Goal: Check status: Check status

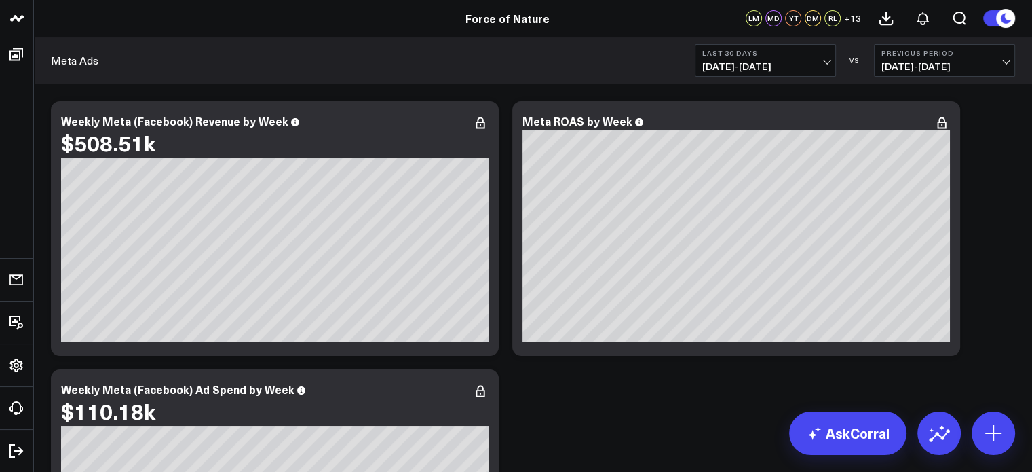
click at [806, 69] on span "[DATE] - [DATE]" at bounding box center [766, 66] width 126 height 11
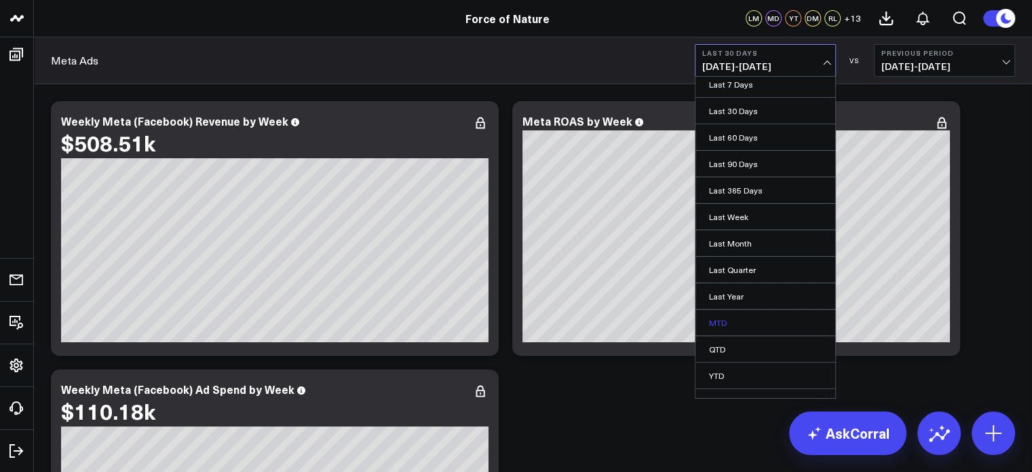
scroll to position [46, 0]
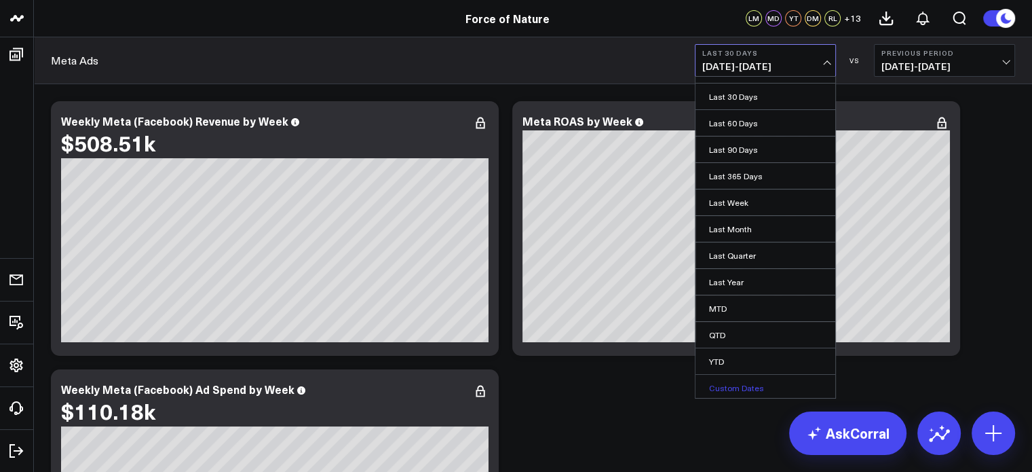
click at [760, 380] on link "Custom Dates" at bounding box center [766, 388] width 140 height 26
select select "8"
select select "2025"
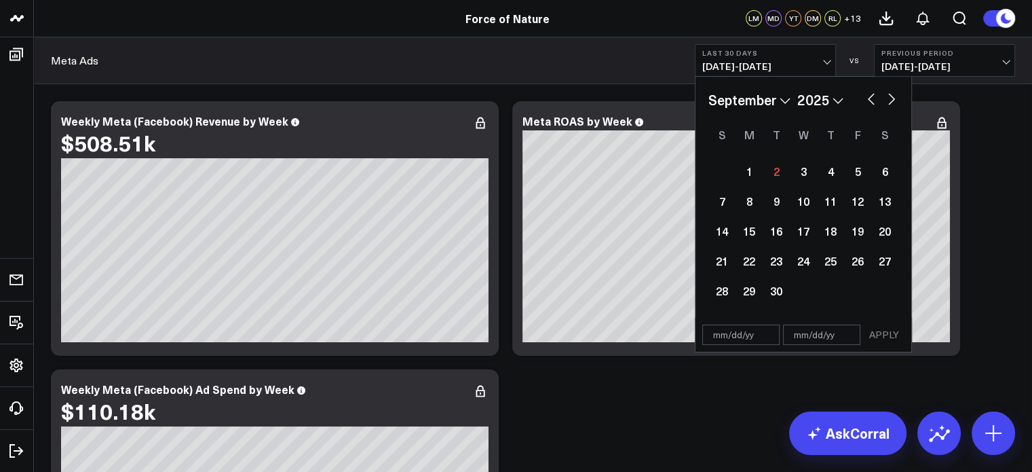
click at [869, 98] on button "button" at bounding box center [872, 98] width 14 height 16
select select "7"
select select "2025"
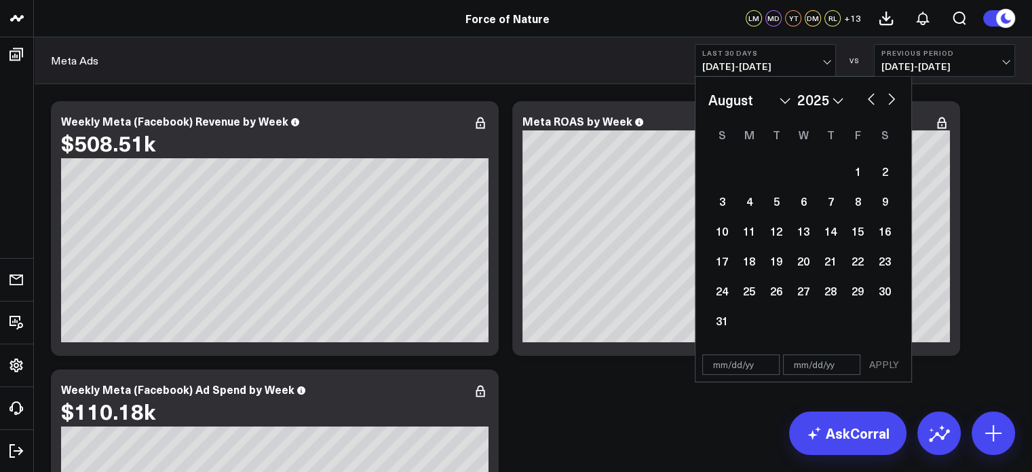
click at [872, 98] on button "button" at bounding box center [872, 98] width 14 height 16
select select "6"
select select "2025"
click at [783, 176] on div "1" at bounding box center [776, 170] width 27 height 27
type input "[DATE]"
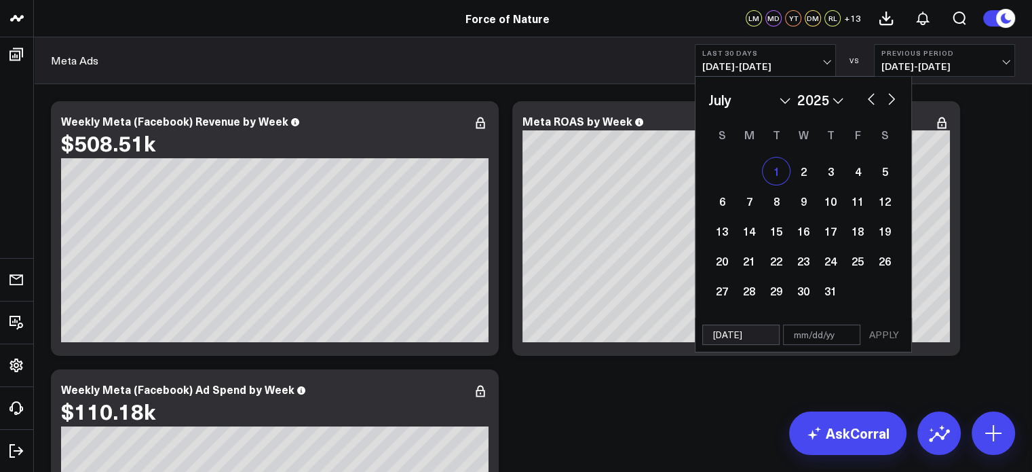
select select "6"
select select "2025"
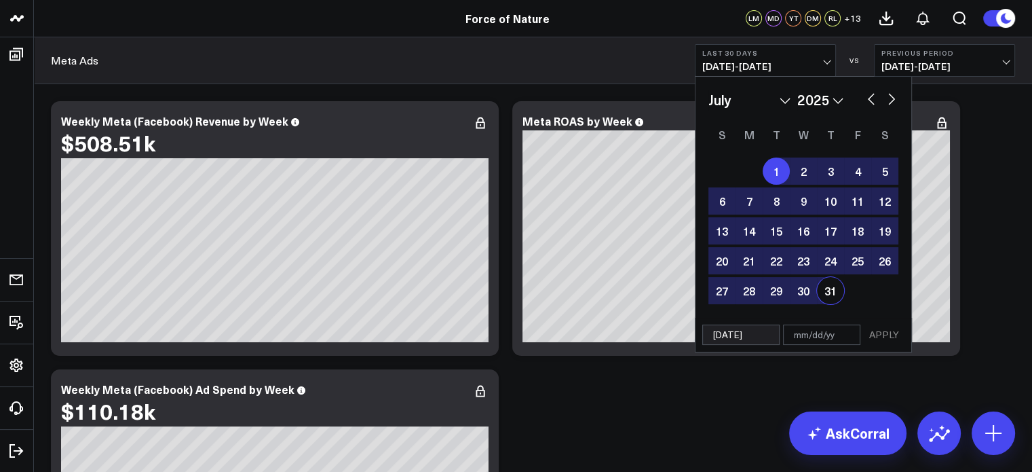
click at [828, 293] on div "31" at bounding box center [830, 290] width 27 height 27
type input "[DATE]"
select select "6"
select select "2025"
click at [878, 333] on button "APPLY" at bounding box center [884, 334] width 41 height 20
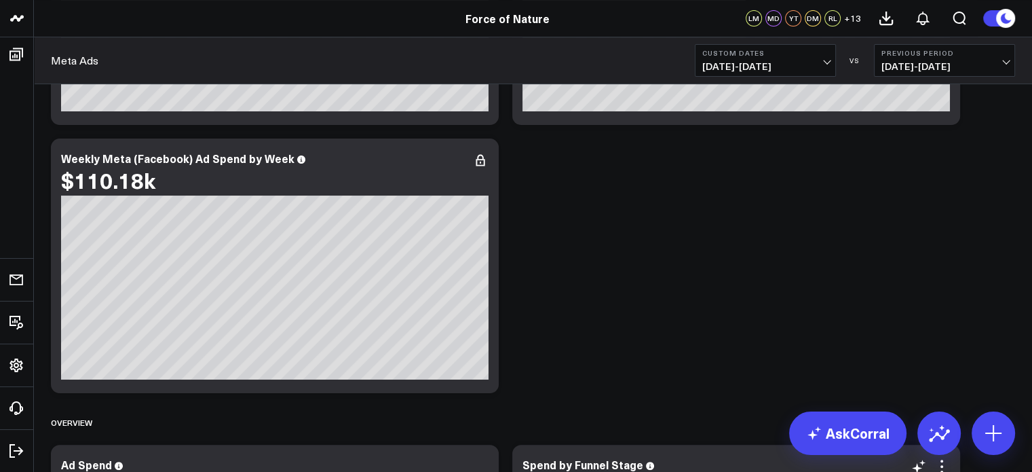
scroll to position [68, 0]
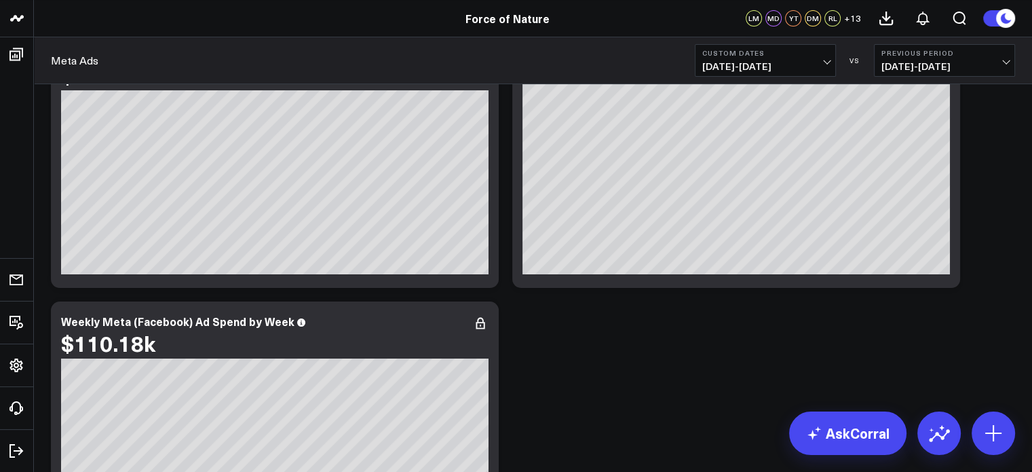
click at [766, 75] on button "Custom Dates [DATE] - [DATE]" at bounding box center [765, 60] width 141 height 33
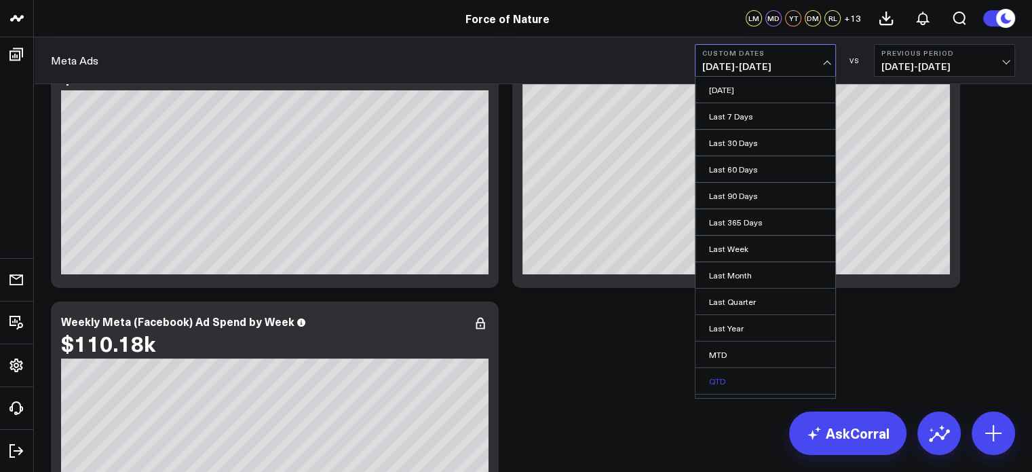
scroll to position [46, 0]
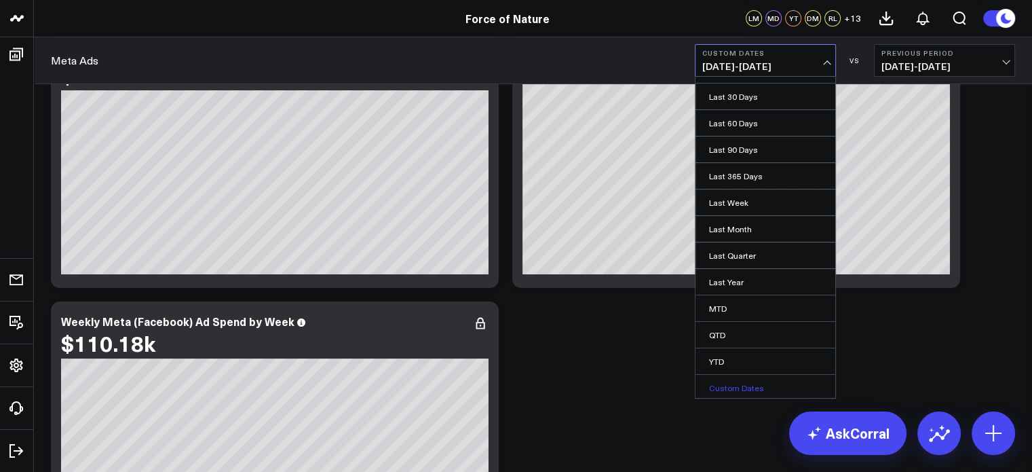
click at [746, 388] on link "Custom Dates" at bounding box center [766, 388] width 140 height 26
select select "8"
select select "2025"
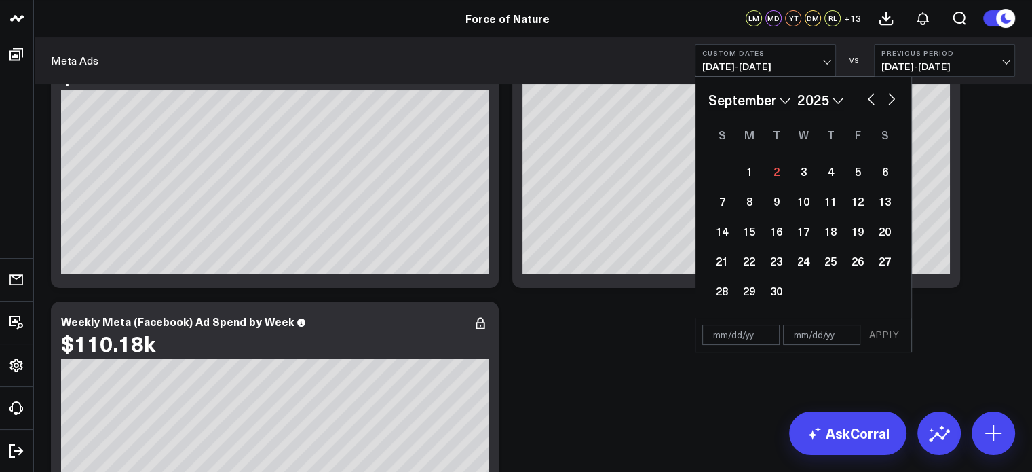
click at [892, 97] on button "button" at bounding box center [892, 98] width 14 height 16
select select "9"
select select "2025"
click at [869, 100] on button "button" at bounding box center [872, 98] width 14 height 16
select select "8"
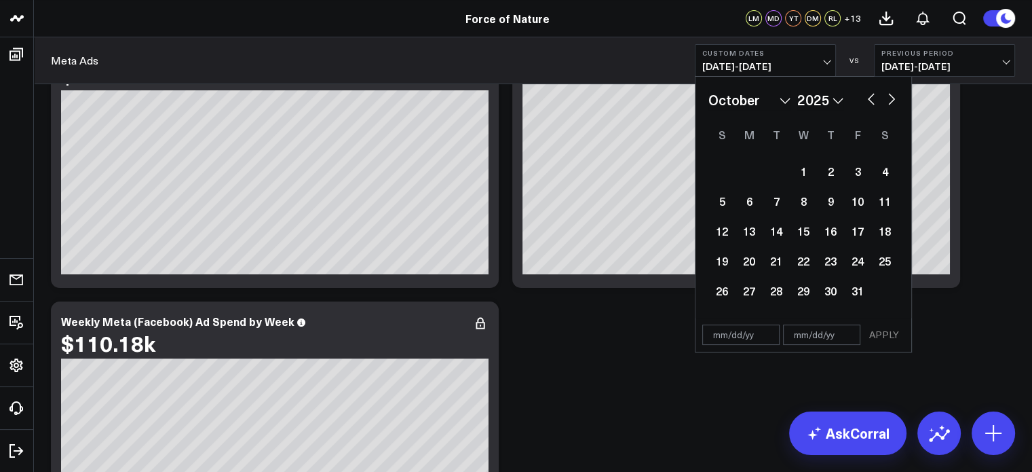
select select "2025"
click at [869, 100] on button "button" at bounding box center [872, 98] width 14 height 16
select select "7"
select select "2025"
click at [861, 168] on div "1" at bounding box center [857, 170] width 27 height 27
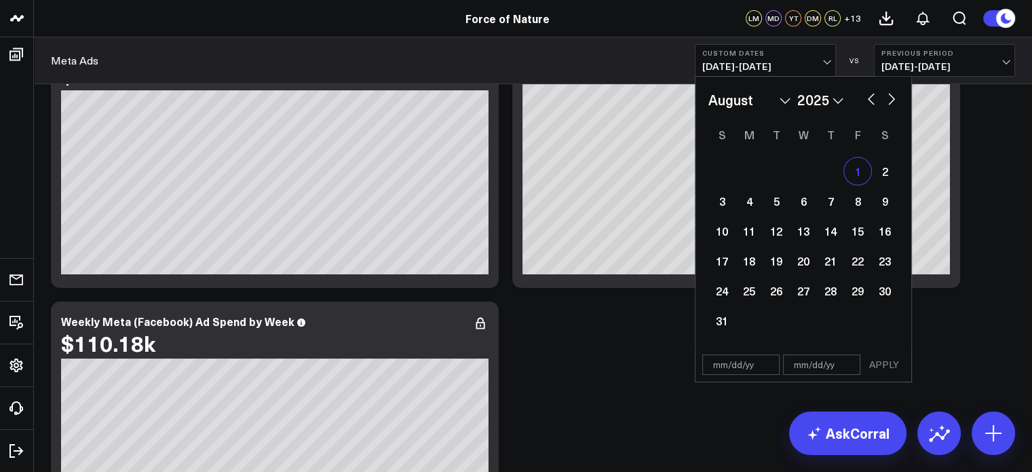
type input "[DATE]"
select select "7"
select select "2025"
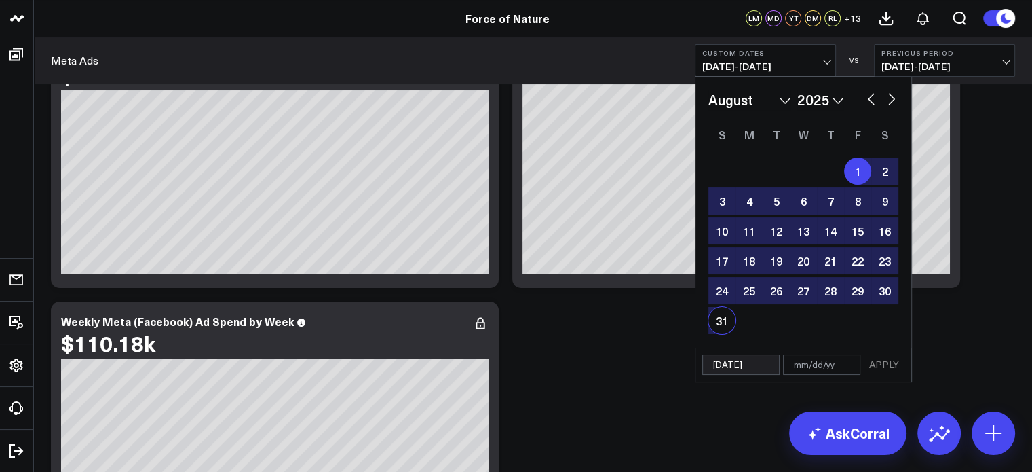
click at [725, 321] on div "31" at bounding box center [722, 320] width 27 height 27
type input "[DATE]"
select select "7"
select select "2025"
click at [889, 369] on button "APPLY" at bounding box center [884, 364] width 41 height 20
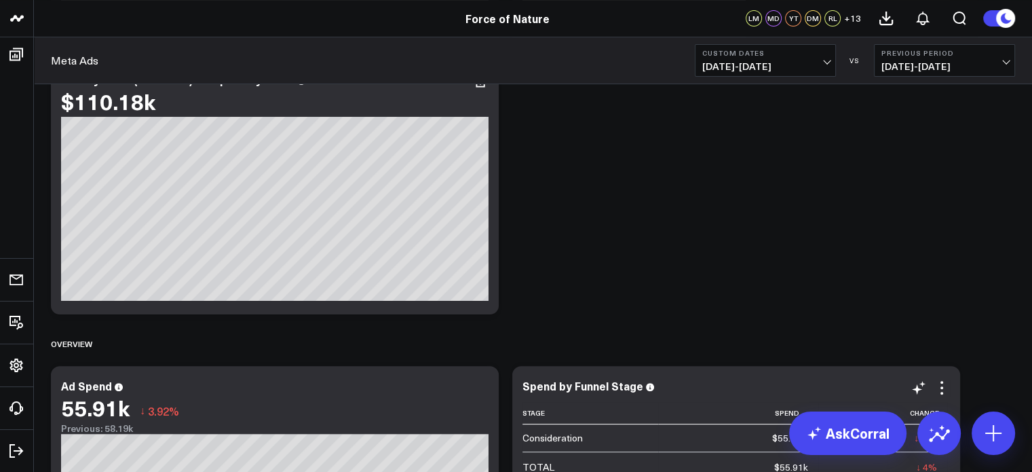
scroll to position [339, 0]
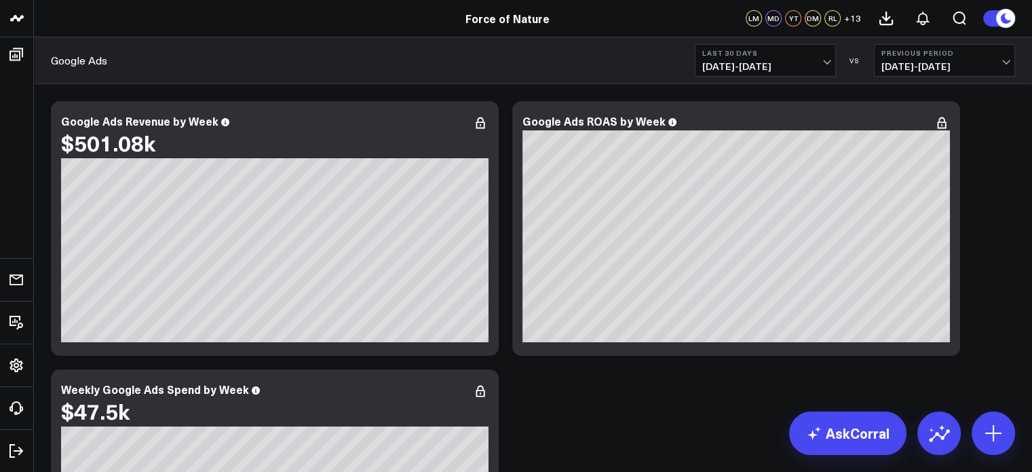
click at [762, 66] on span "[DATE] - [DATE]" at bounding box center [766, 66] width 126 height 11
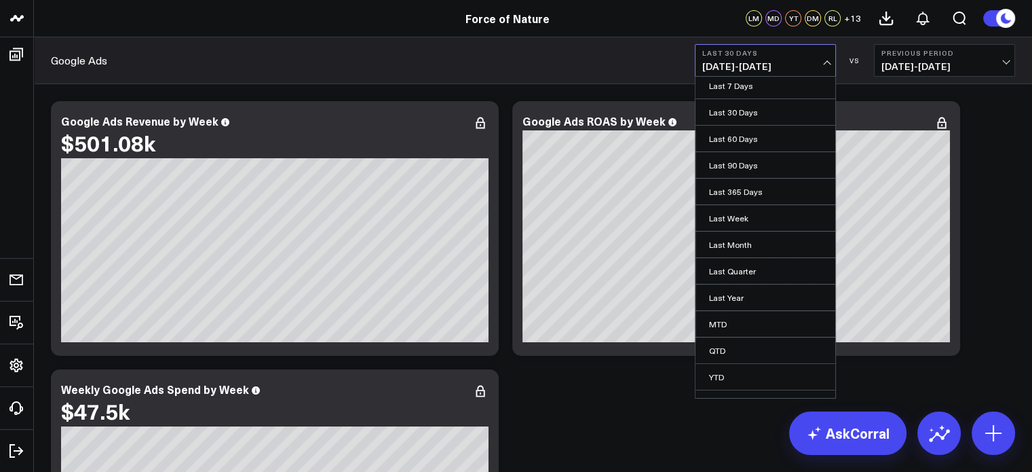
scroll to position [46, 0]
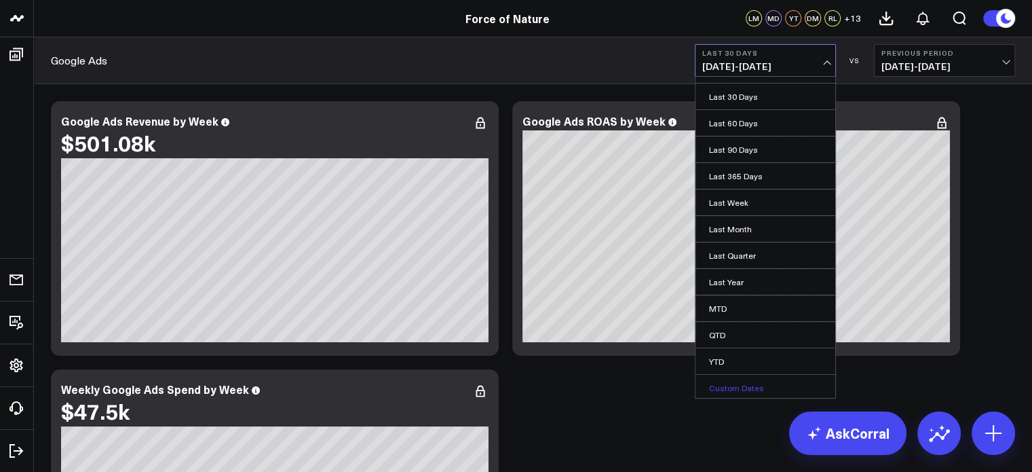
click at [743, 379] on link "Custom Dates" at bounding box center [766, 388] width 140 height 26
select select "8"
select select "2025"
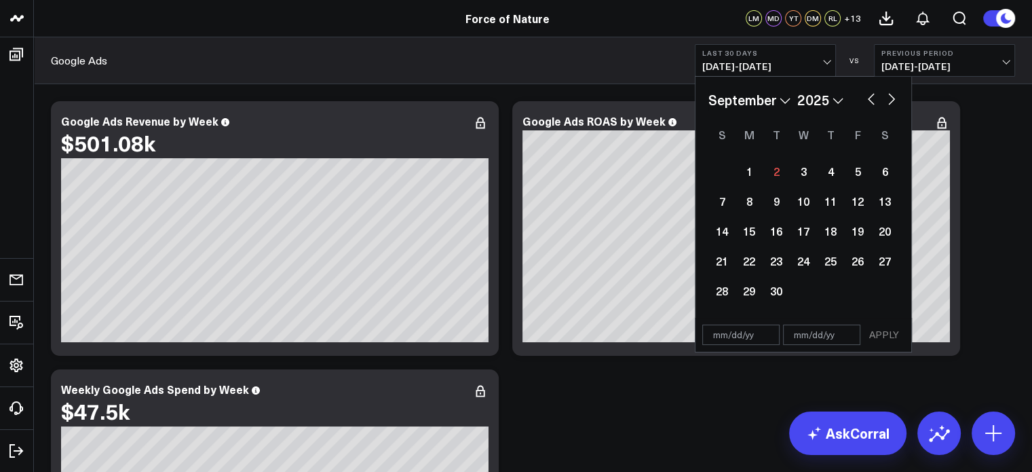
click at [872, 94] on button "button" at bounding box center [872, 98] width 14 height 16
select select "7"
select select "2025"
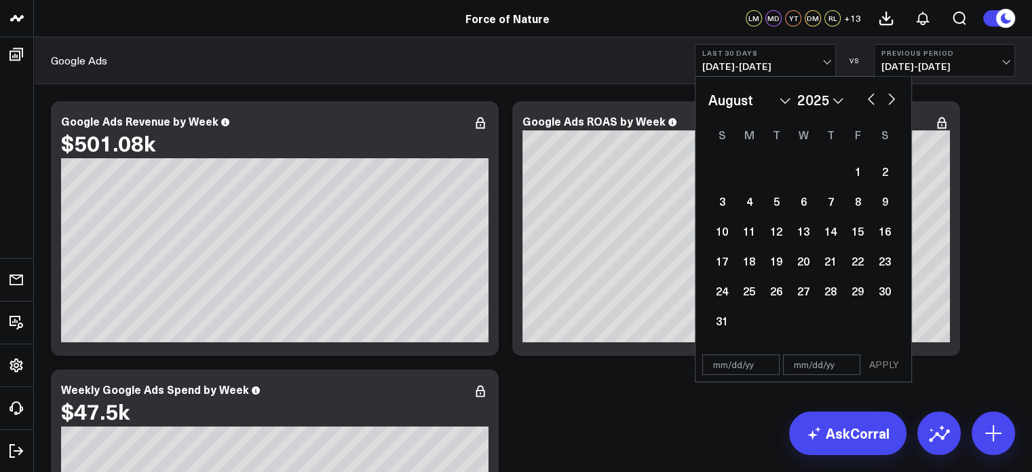
click at [872, 94] on button "button" at bounding box center [872, 98] width 14 height 16
select select "6"
select select "2025"
click at [773, 181] on div "1" at bounding box center [776, 170] width 27 height 27
type input "[DATE]"
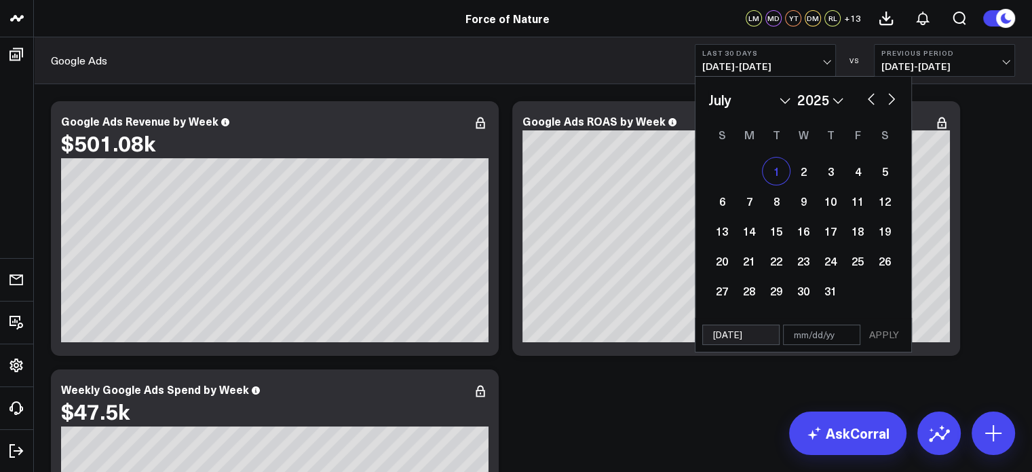
select select "6"
select select "2025"
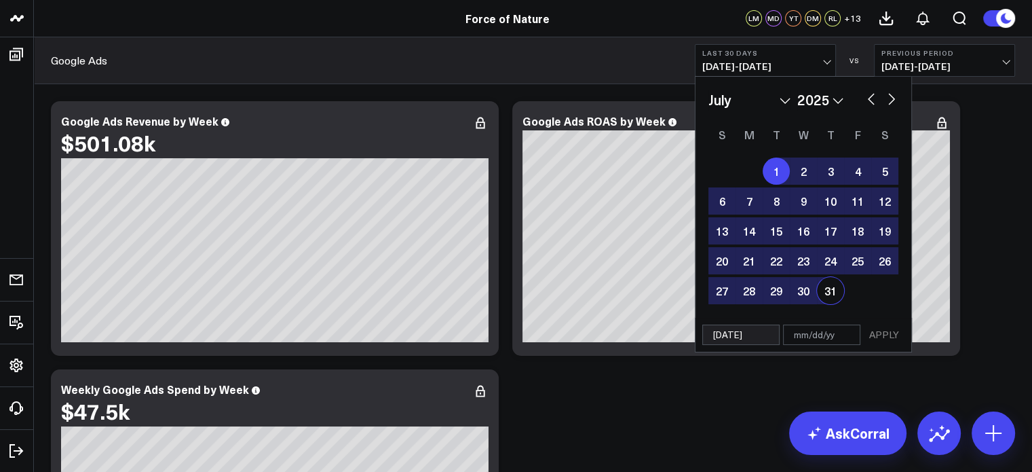
click at [834, 290] on div "31" at bounding box center [830, 290] width 27 height 27
type input "[DATE]"
select select "6"
select select "2025"
click at [870, 337] on button "APPLY" at bounding box center [884, 334] width 41 height 20
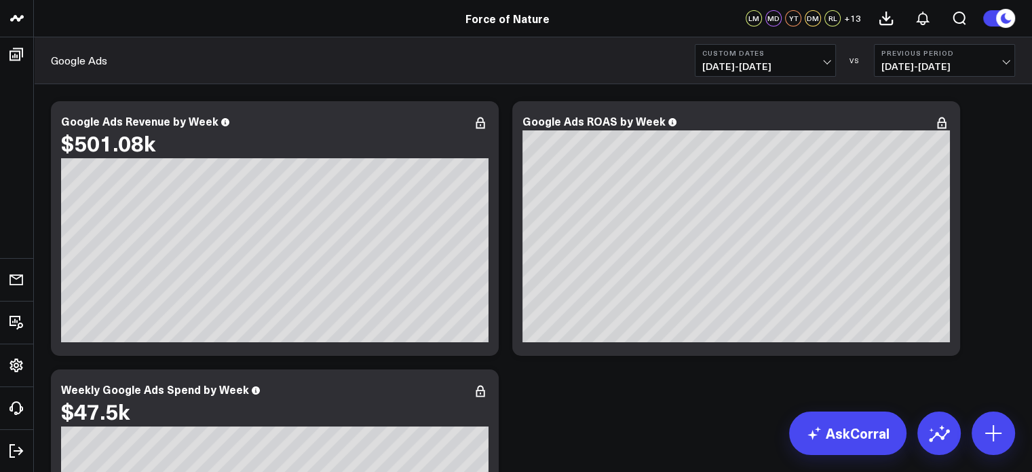
click at [785, 75] on button "Custom Dates [DATE] - [DATE]" at bounding box center [765, 60] width 141 height 33
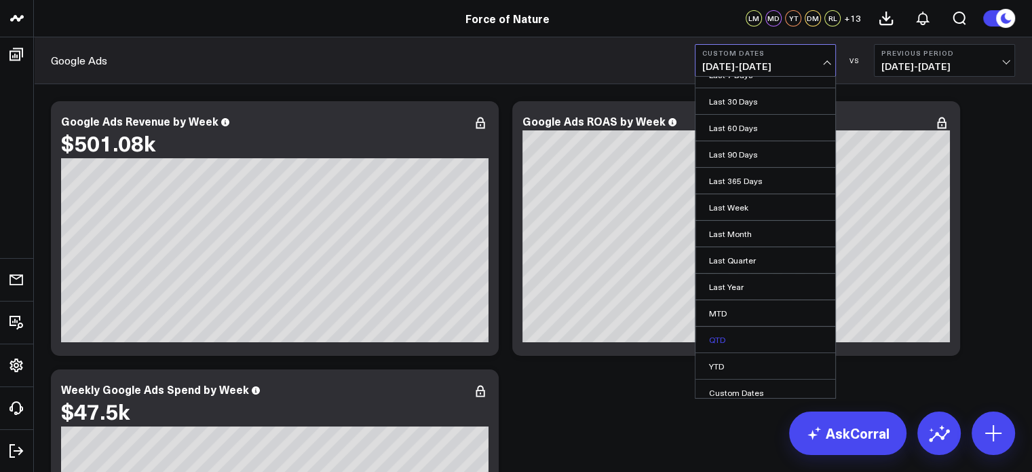
scroll to position [46, 0]
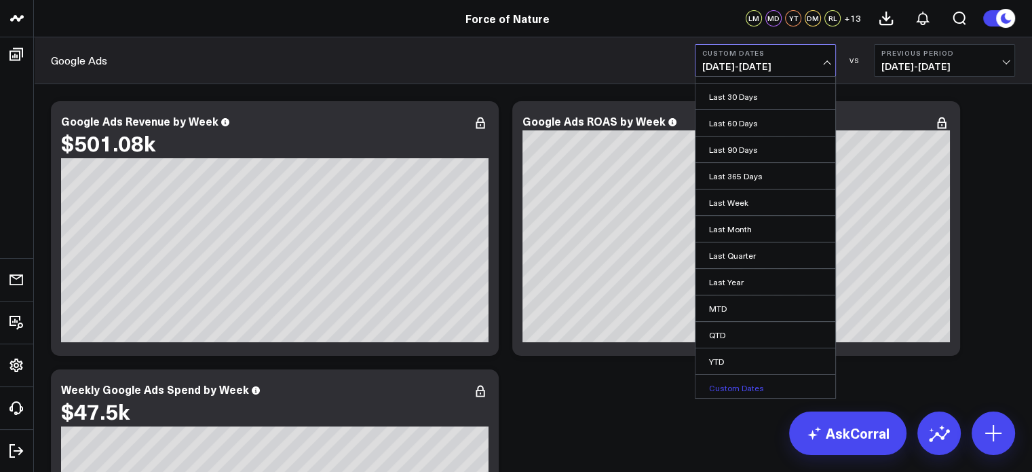
click at [733, 392] on link "Custom Dates" at bounding box center [766, 388] width 140 height 26
select select "8"
select select "2025"
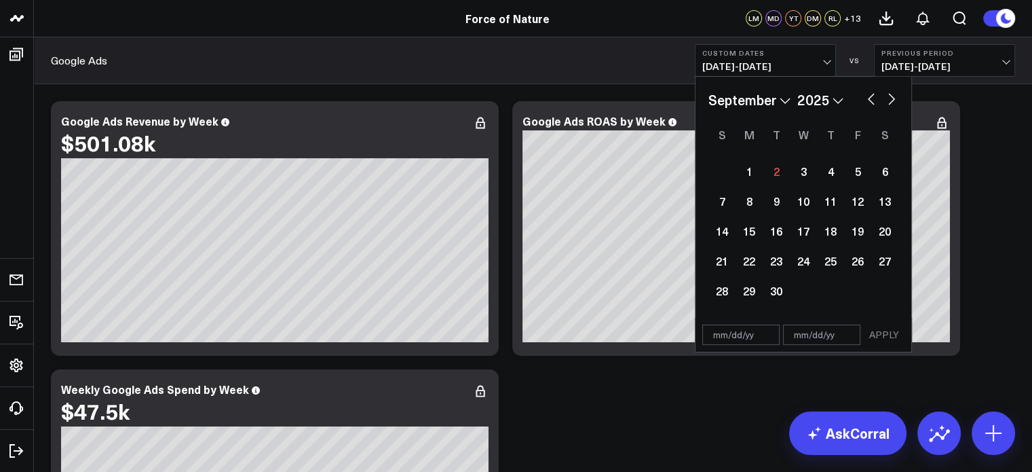
click at [860, 97] on div "January February March April May June July August September October November [D…" at bounding box center [804, 100] width 190 height 20
click at [869, 98] on button "button" at bounding box center [872, 98] width 14 height 16
select select "7"
select select "2025"
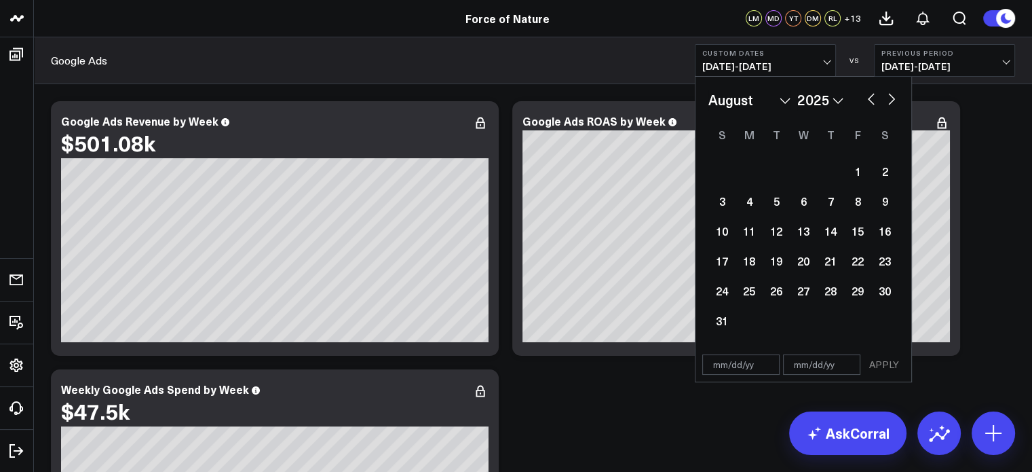
click at [869, 98] on button "button" at bounding box center [872, 98] width 14 height 16
select select "6"
select select "2025"
click at [889, 98] on button "button" at bounding box center [892, 98] width 14 height 16
select select "7"
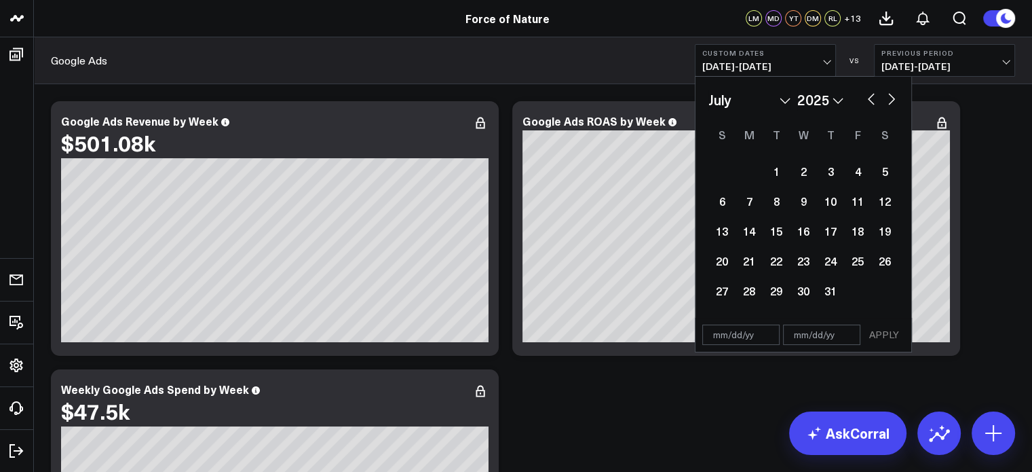
select select "2025"
click at [861, 177] on div "1" at bounding box center [857, 170] width 27 height 27
type input "[DATE]"
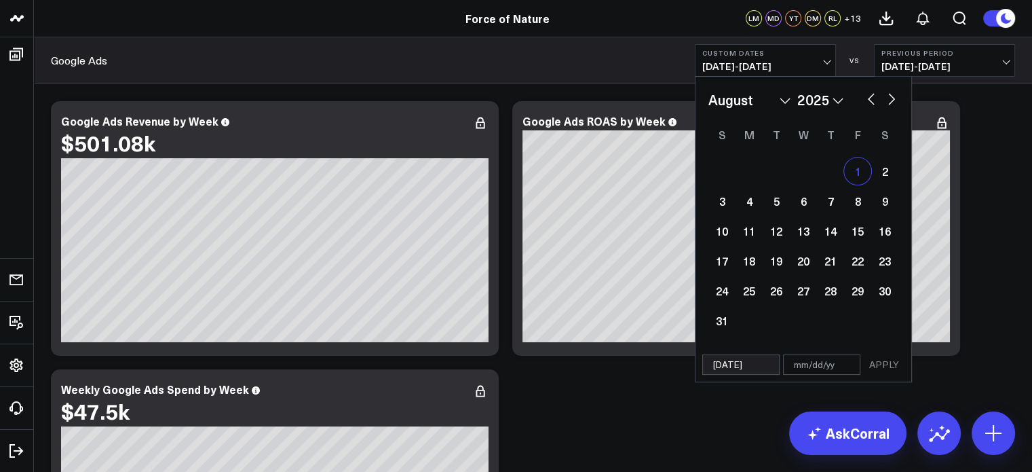
select select "7"
select select "2025"
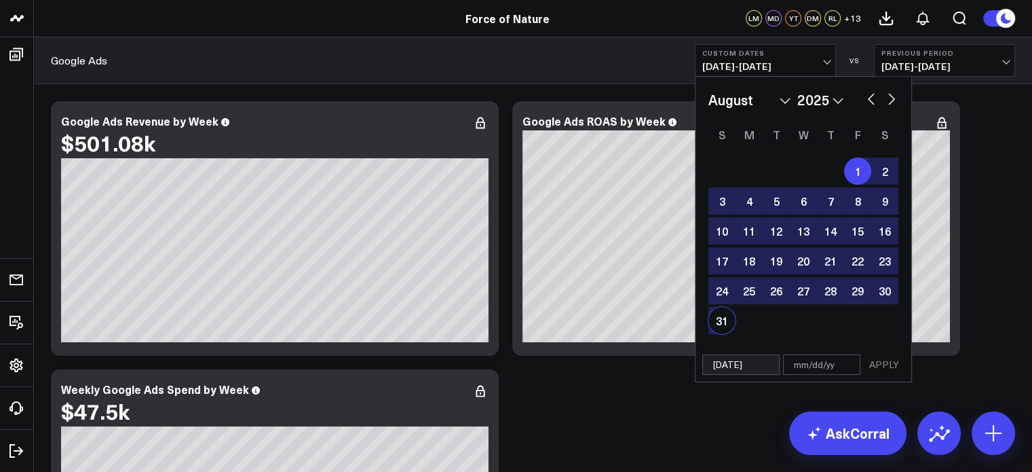
click at [713, 326] on div "31" at bounding box center [722, 320] width 27 height 27
type input "[DATE]"
select select "7"
select select "2025"
click at [880, 371] on button "APPLY" at bounding box center [884, 364] width 41 height 20
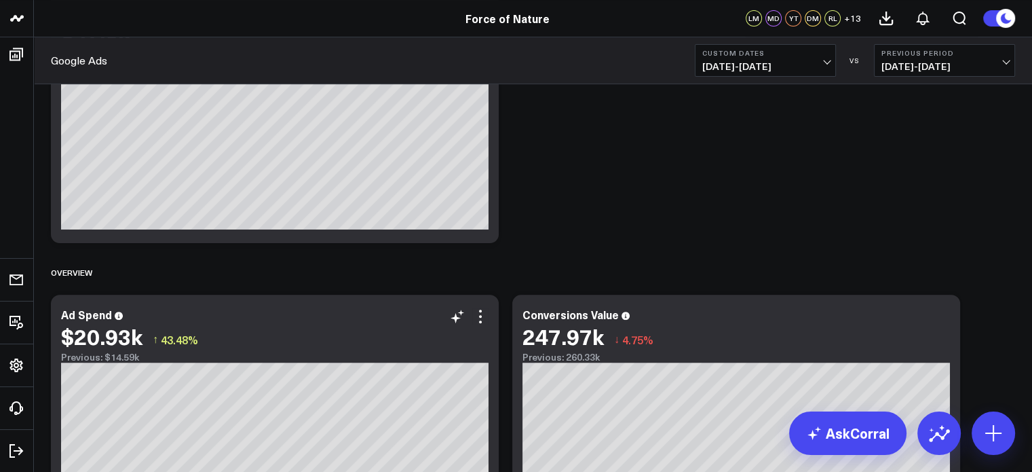
scroll to position [407, 0]
